Goal: Check status: Check status

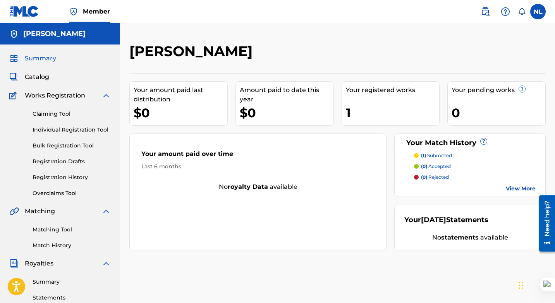
click at [432, 153] on p "(1) submitted" at bounding box center [436, 155] width 31 height 7
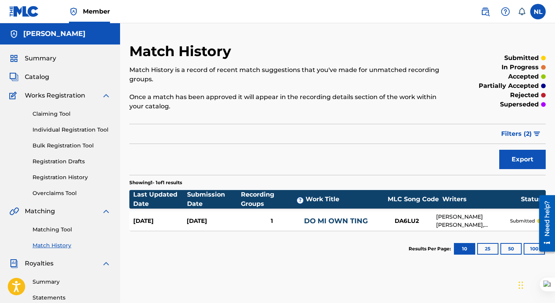
click at [71, 177] on link "Registration History" at bounding box center [72, 178] width 78 height 8
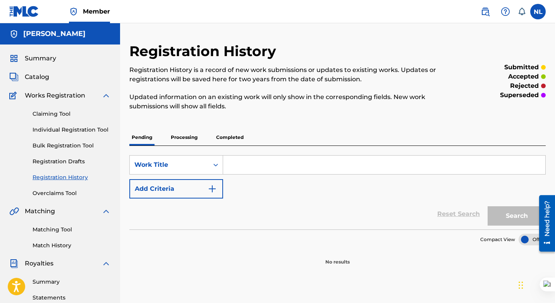
click at [180, 140] on p "Processing" at bounding box center [184, 137] width 31 height 16
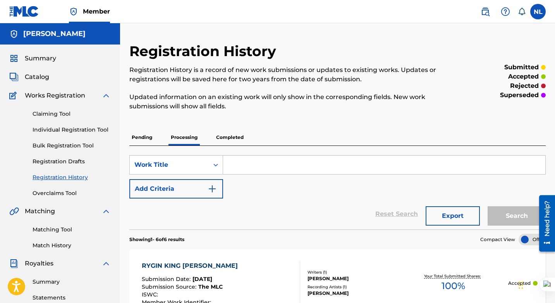
click at [226, 138] on p "Completed" at bounding box center [230, 137] width 32 height 16
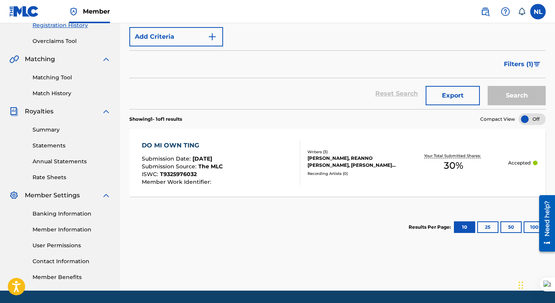
scroll to position [153, 0]
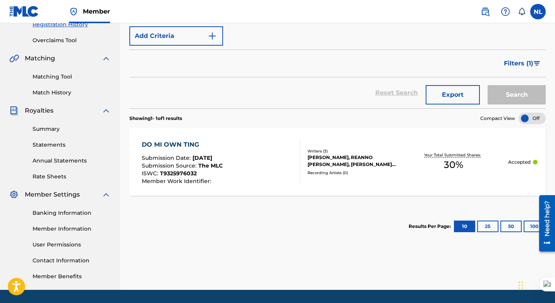
click at [64, 211] on link "Banking Information" at bounding box center [72, 213] width 78 height 8
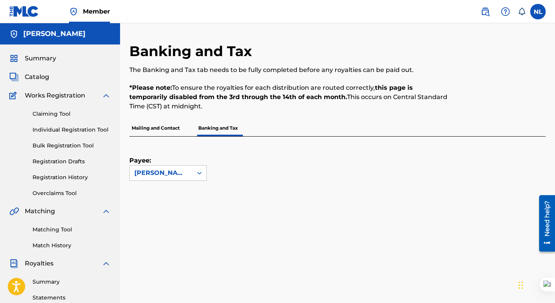
scroll to position [51, 0]
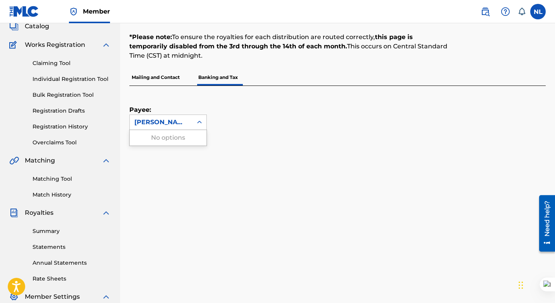
click at [196, 122] on icon at bounding box center [200, 123] width 8 height 8
click at [151, 121] on div "[PERSON_NAME]" at bounding box center [160, 122] width 53 height 9
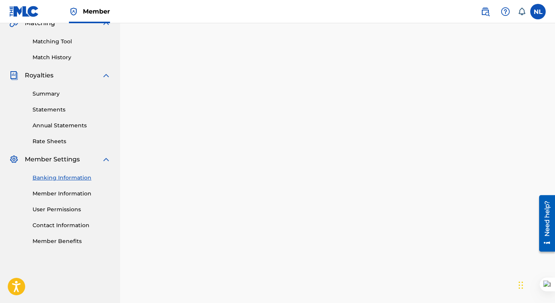
scroll to position [0, 0]
